Goal: Task Accomplishment & Management: Use online tool/utility

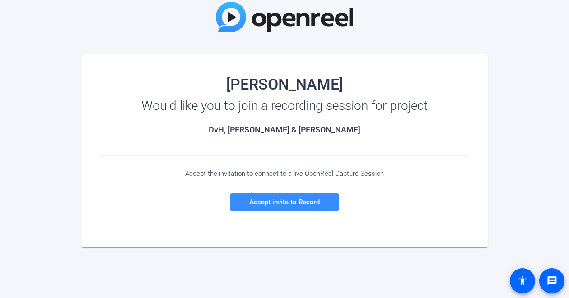
scroll to position [81, 0]
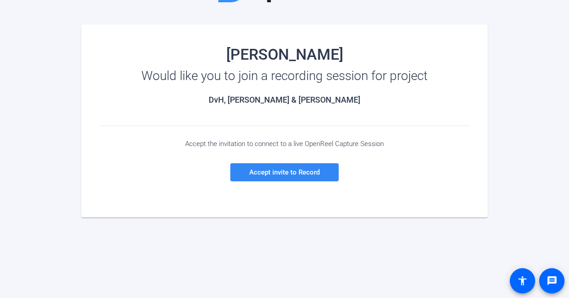
click at [274, 171] on span "Accept invite to Record" at bounding box center [284, 172] width 70 height 8
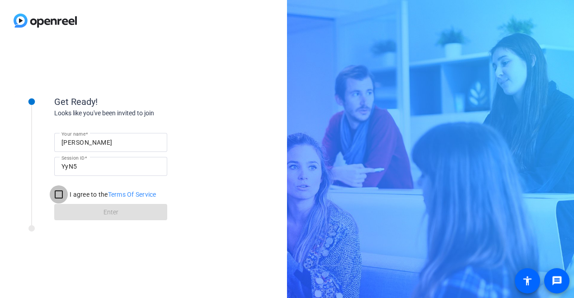
click at [61, 196] on input "I agree to the Terms Of Service" at bounding box center [59, 194] width 18 height 18
checkbox input "true"
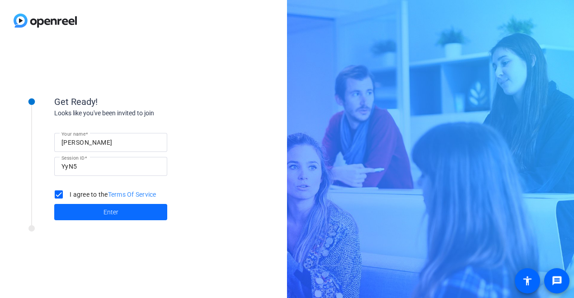
click at [128, 217] on span at bounding box center [110, 212] width 113 height 22
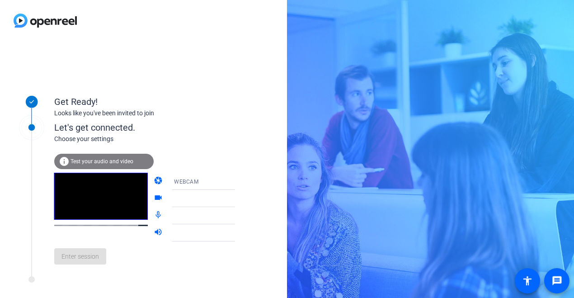
click at [235, 50] on div "Get Ready! Looks like you've been invited to join Let's get connected. Choose y…" at bounding box center [143, 169] width 287 height 257
click at [238, 182] on icon at bounding box center [243, 181] width 11 height 11
click at [243, 103] on div at bounding box center [287, 149] width 574 height 298
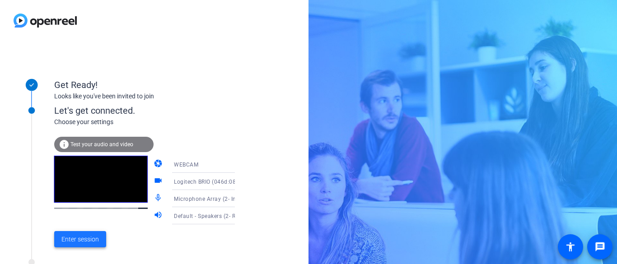
click at [93, 237] on span "Enter session" at bounding box center [79, 239] width 37 height 9
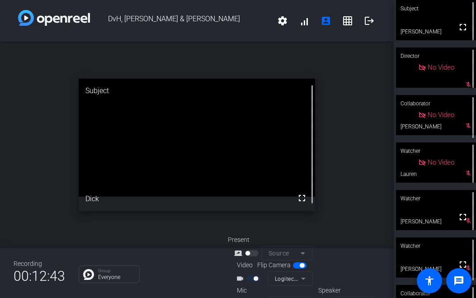
click at [221, 48] on div "open_in_new Subject fullscreen Dick" at bounding box center [196, 145] width 393 height 206
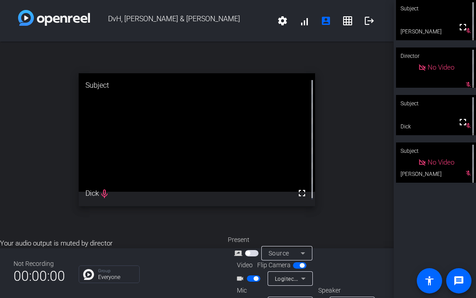
click at [429, 17] on div "Subject" at bounding box center [436, 8] width 80 height 17
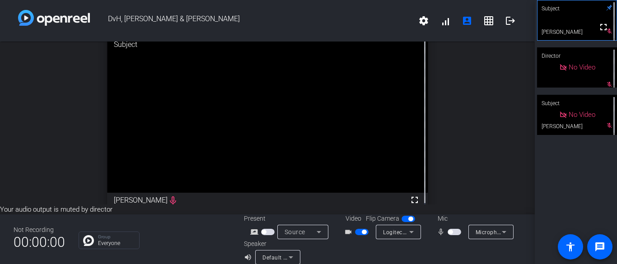
click at [362, 234] on span "button" at bounding box center [364, 232] width 5 height 5
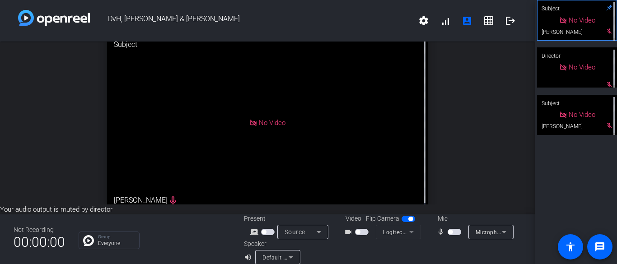
click at [387, 126] on div "No Video" at bounding box center [267, 123] width 321 height 181
